Goal: Information Seeking & Learning: Understand process/instructions

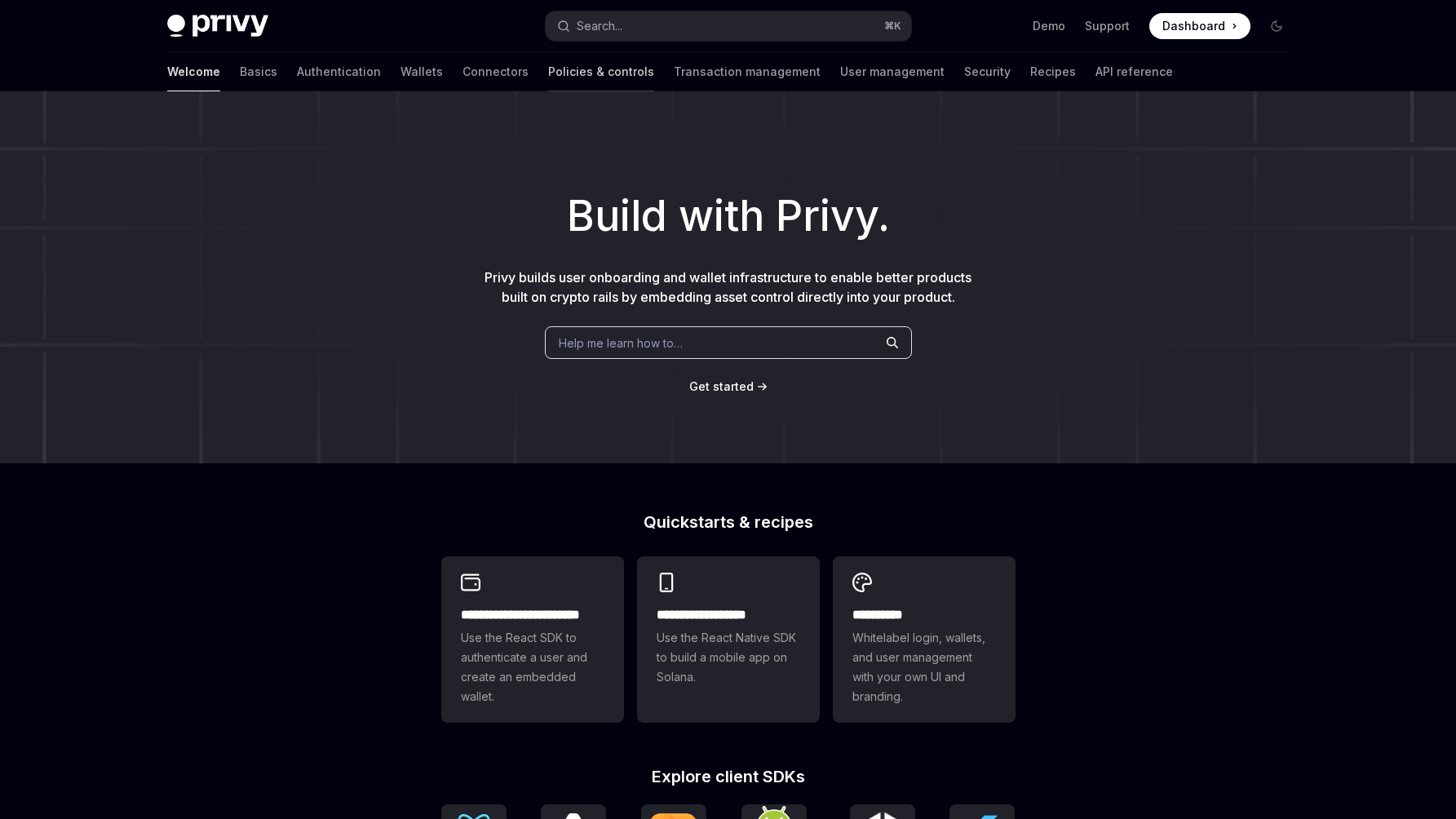
click at [548, 74] on link "Policies & controls" at bounding box center [601, 71] width 106 height 39
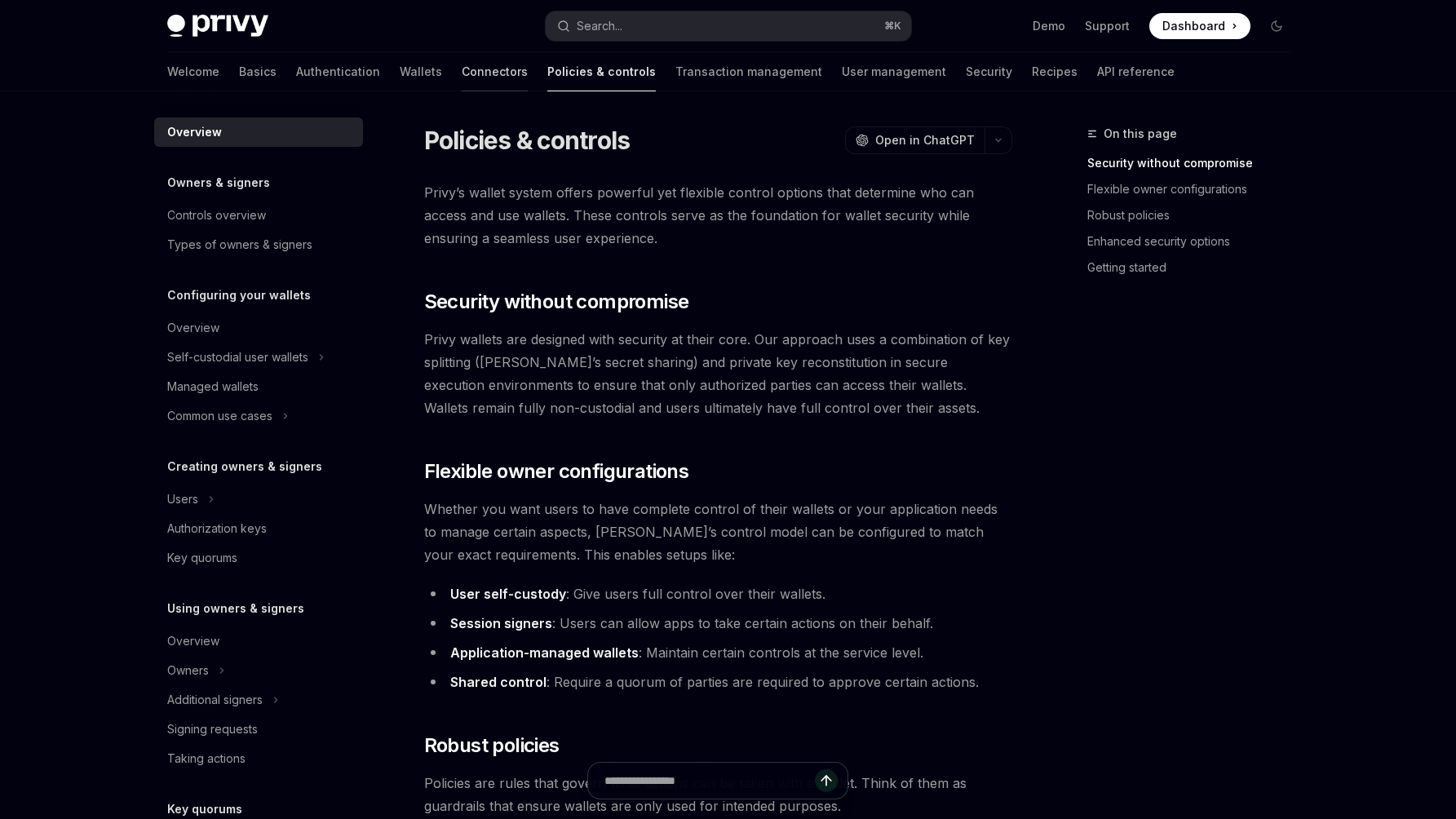
click at [462, 66] on link "Connectors" at bounding box center [495, 71] width 66 height 39
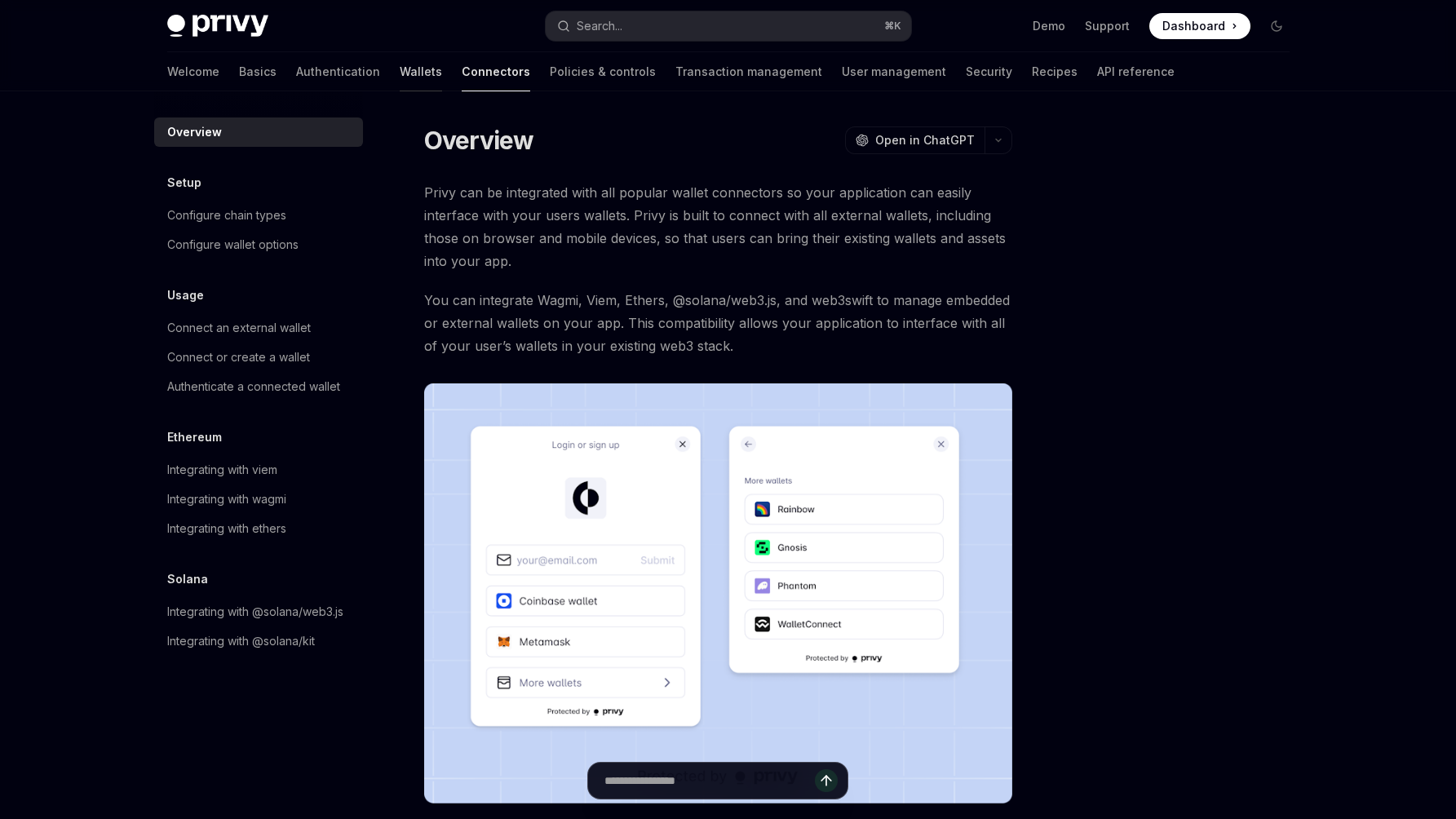
click at [400, 69] on link "Wallets" at bounding box center [421, 71] width 43 height 39
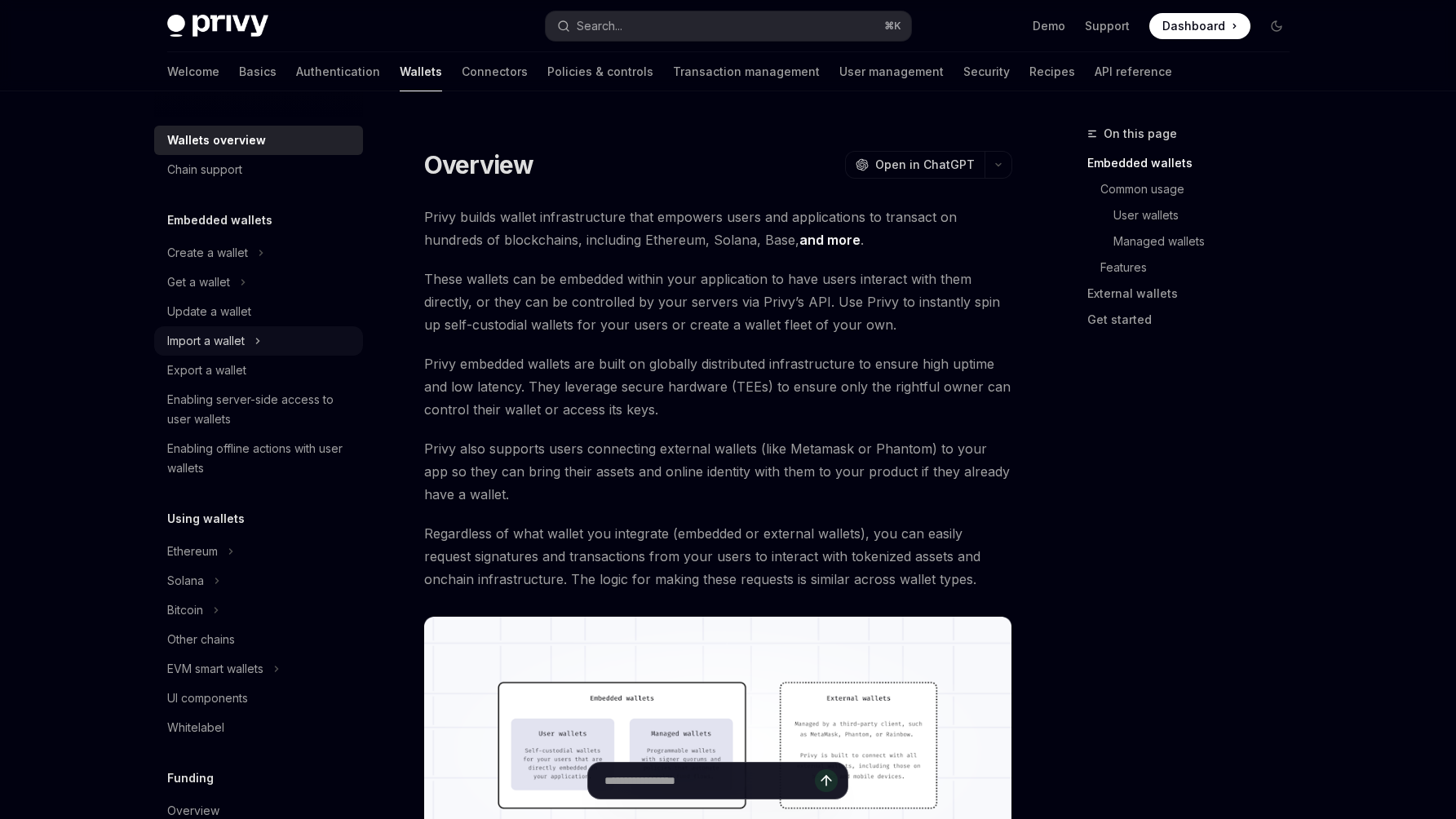
click at [231, 333] on div "Import a wallet" at bounding box center [206, 341] width 78 height 19
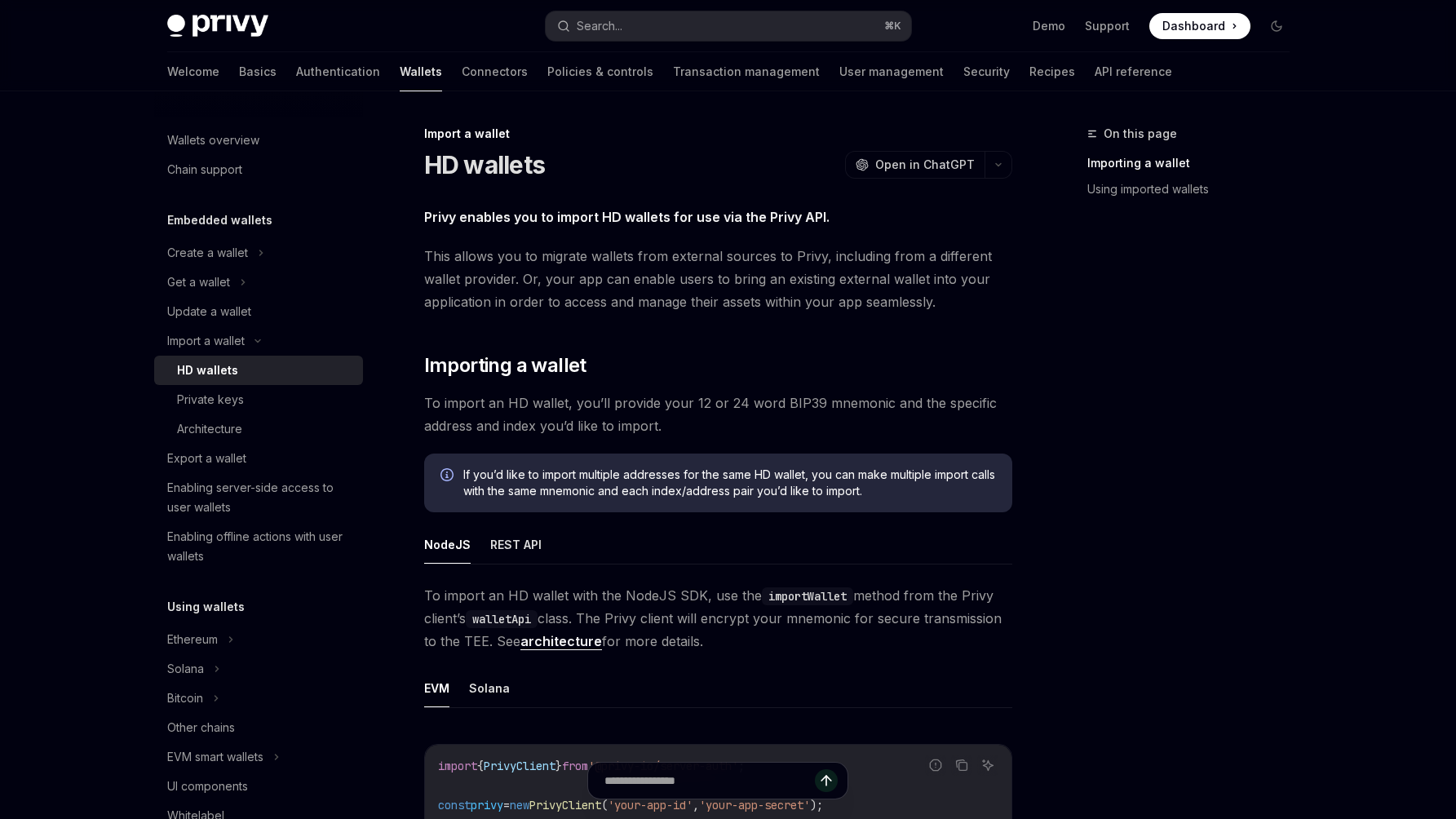
click at [221, 371] on div "HD wallets" at bounding box center [207, 370] width 61 height 19
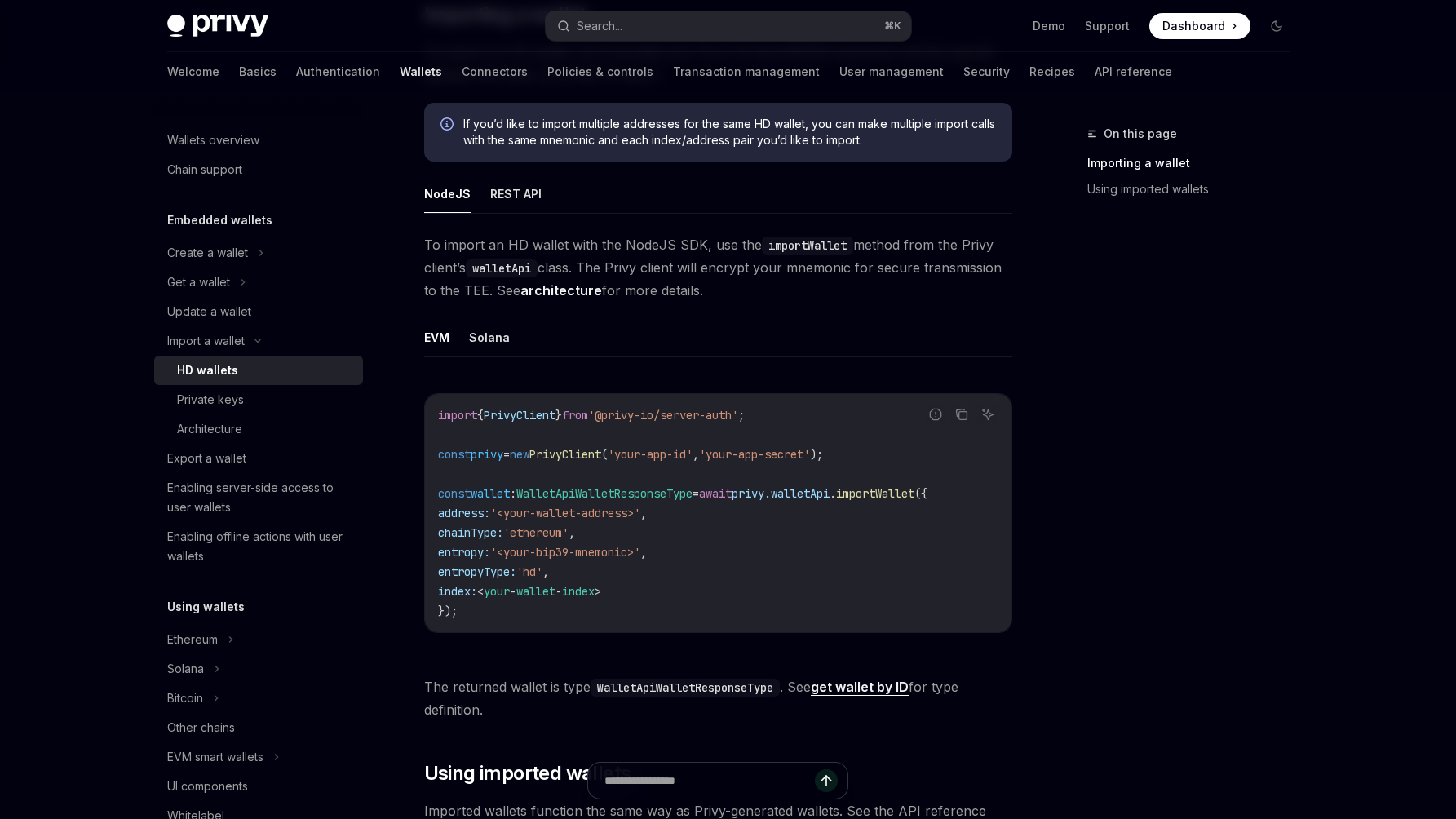
scroll to position [356, 0]
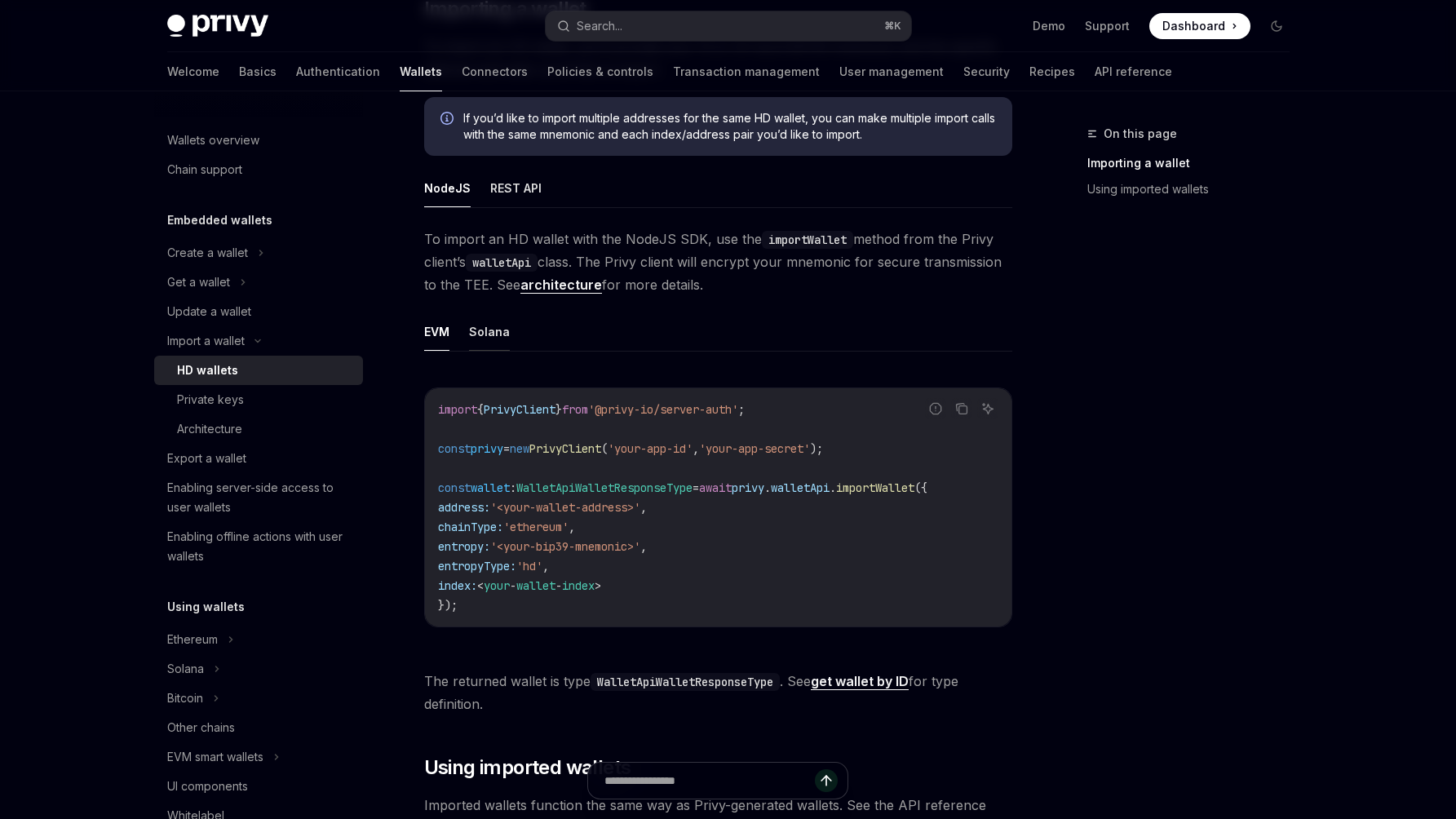
click at [489, 331] on button "Solana" at bounding box center [489, 332] width 41 height 38
type textarea "*"
